Goal: Navigation & Orientation: Find specific page/section

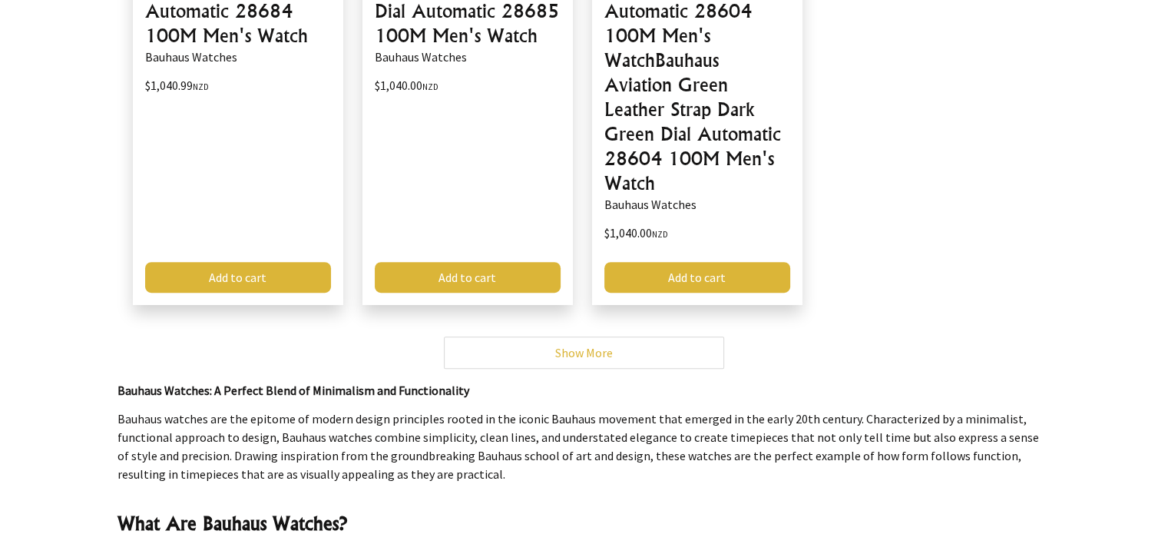
scroll to position [384, 0]
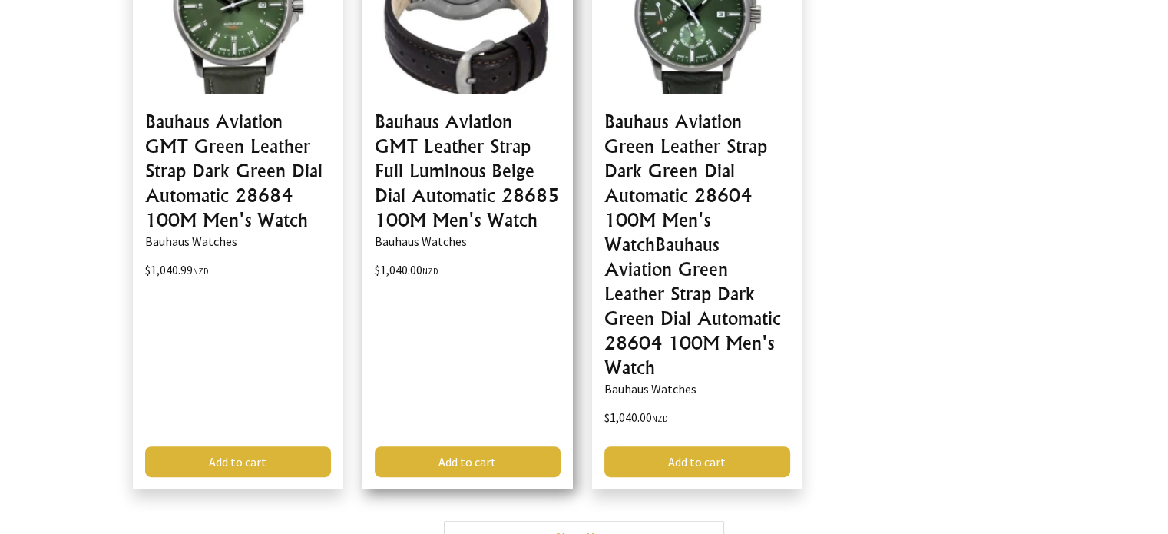
click at [473, 153] on link at bounding box center [467, 189] width 210 height 600
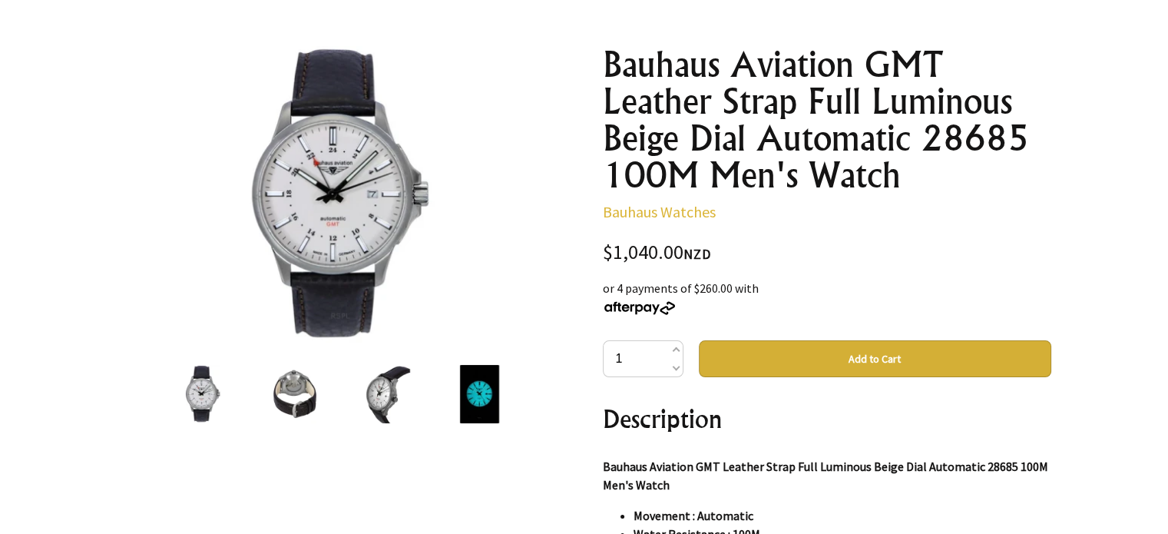
click at [387, 396] on img at bounding box center [387, 394] width 48 height 58
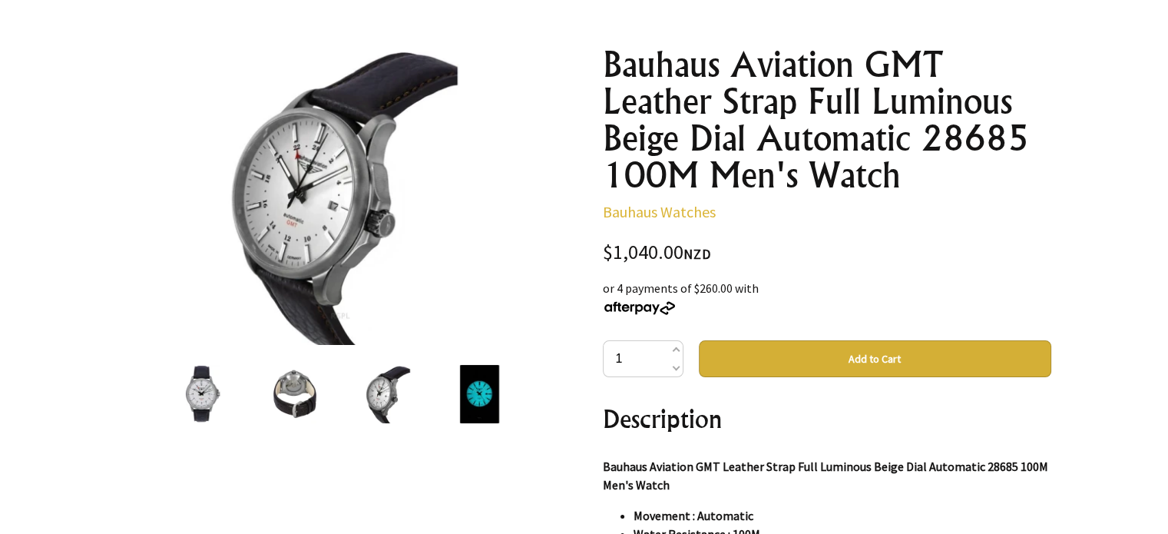
click at [303, 397] on img at bounding box center [295, 394] width 48 height 58
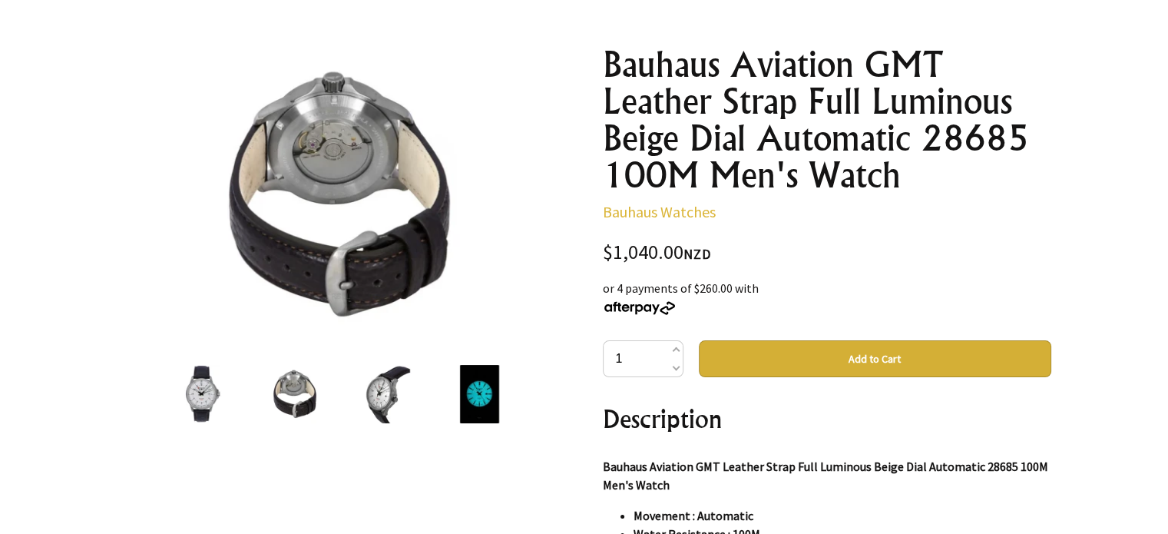
click at [205, 392] on img at bounding box center [203, 394] width 48 height 58
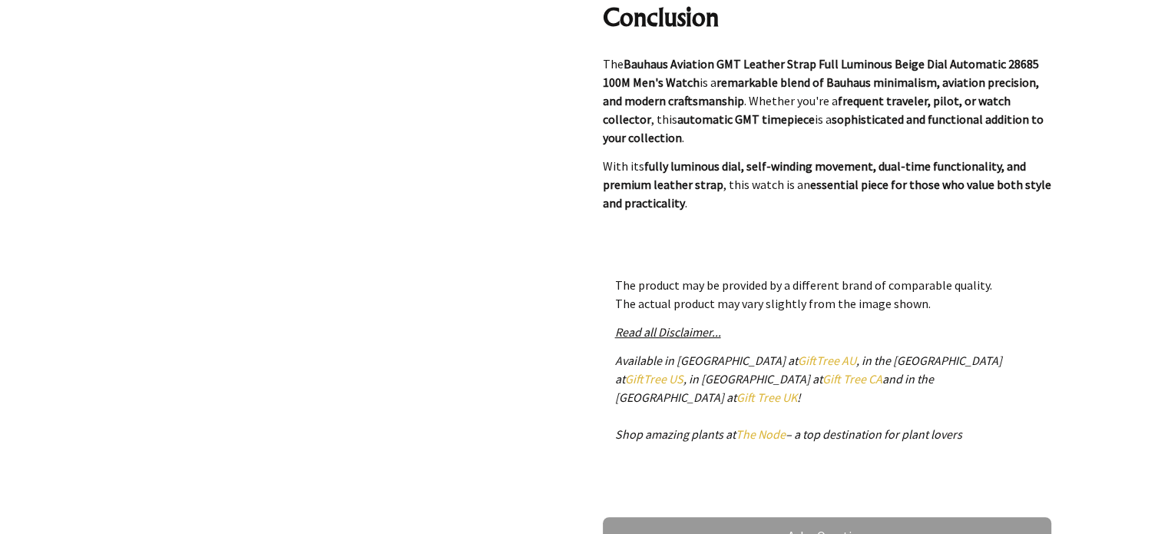
scroll to position [691, 0]
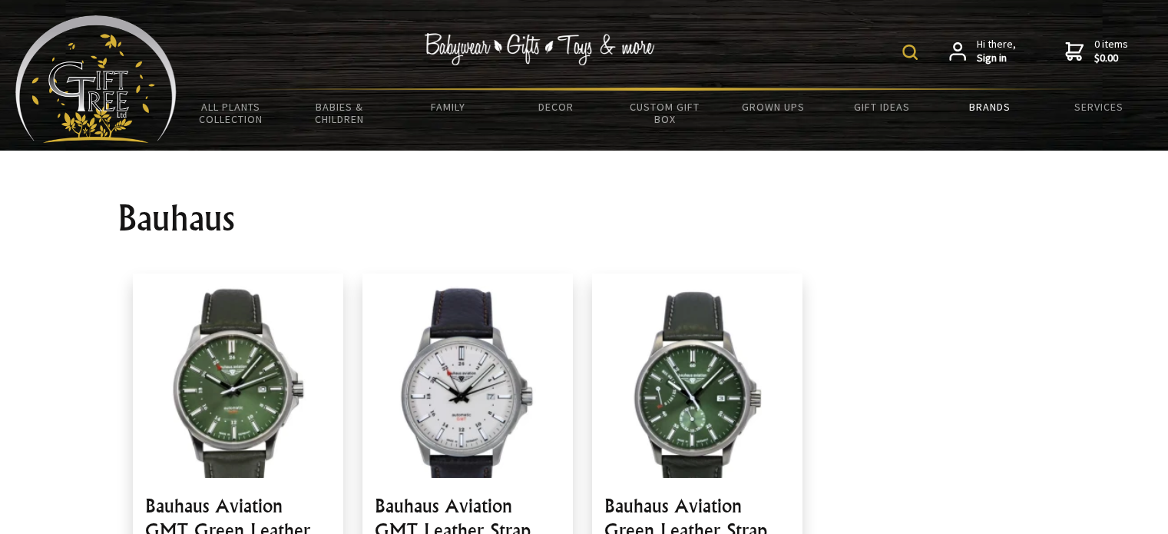
click at [997, 108] on link "Brands" at bounding box center [990, 107] width 108 height 32
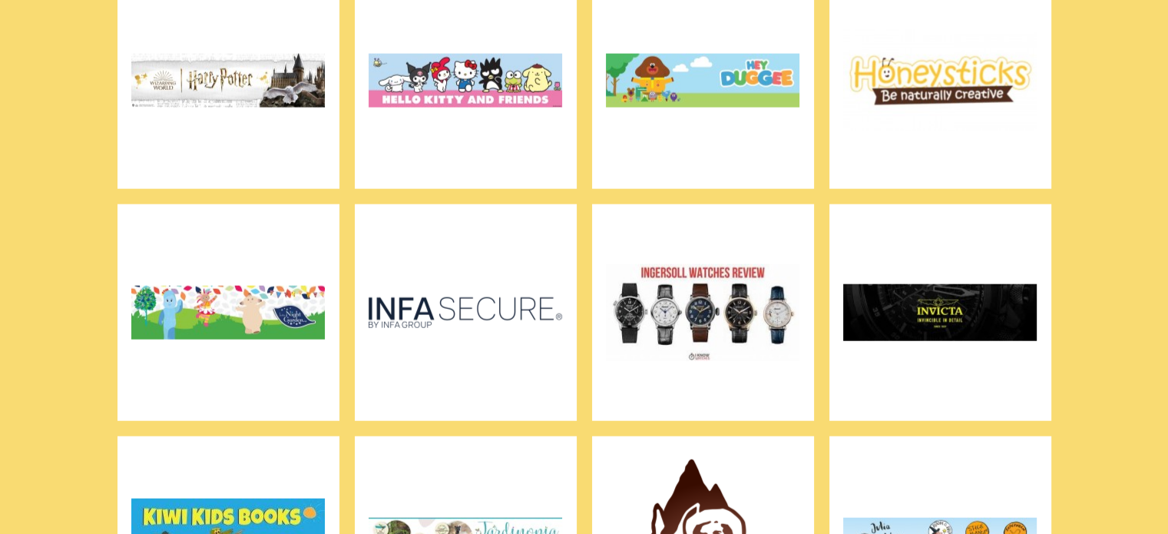
scroll to position [3763, 0]
